Goal: Task Accomplishment & Management: Manage account settings

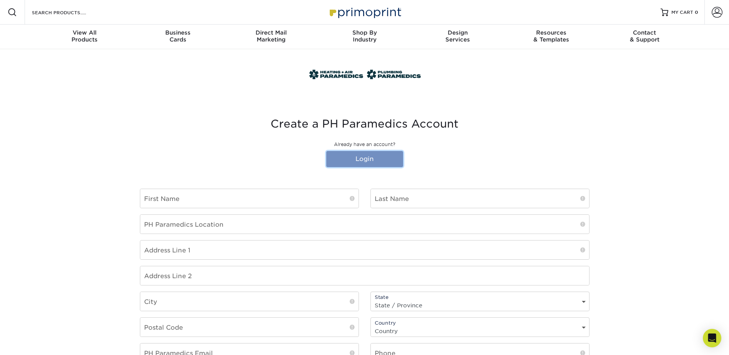
click at [356, 158] on link "Login" at bounding box center [364, 159] width 77 height 16
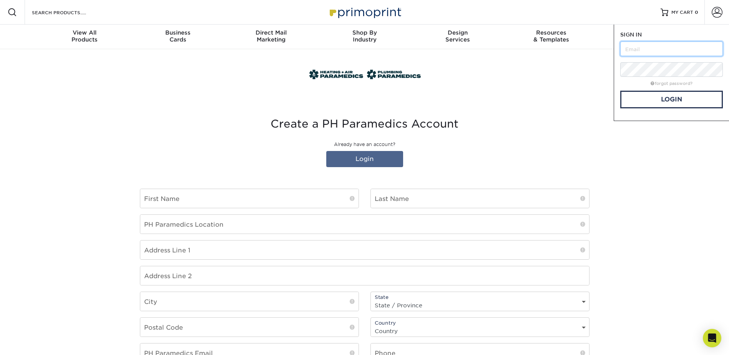
click at [657, 48] on input "text" at bounding box center [672, 49] width 103 height 15
type input "[EMAIL_ADDRESS][DOMAIN_NAME]"
